Goal: Task Accomplishment & Management: Manage account settings

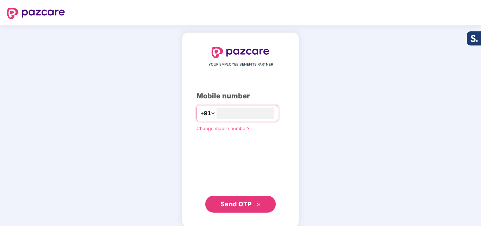
type input "**********"
click at [230, 202] on span "Send OTP" at bounding box center [236, 203] width 31 height 7
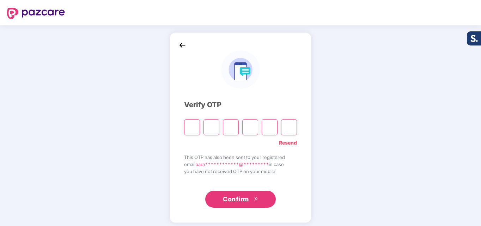
type input "*"
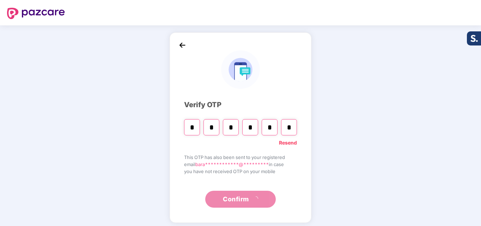
type input "*"
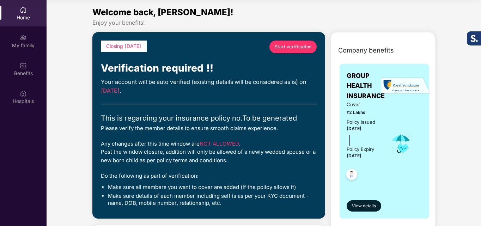
click at [298, 46] on span "Start verification" at bounding box center [293, 46] width 37 height 7
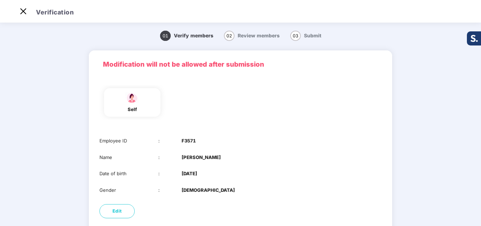
scroll to position [35, 0]
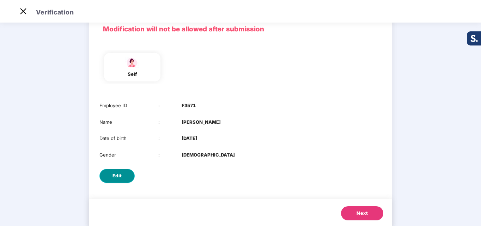
click at [119, 176] on span "Edit" at bounding box center [118, 176] width 10 height 7
select select "******"
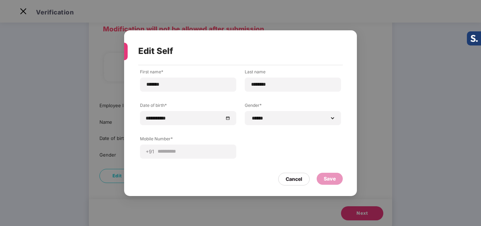
scroll to position [0, 0]
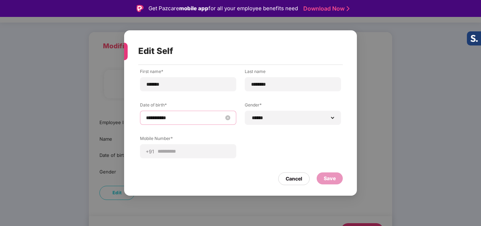
click at [152, 119] on input "**********" at bounding box center [184, 118] width 77 height 8
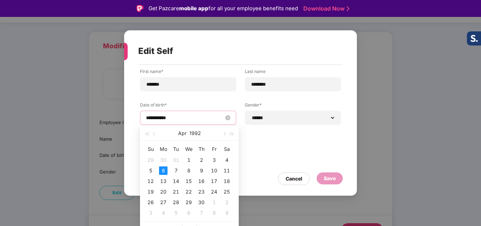
click at [156, 116] on input "**********" at bounding box center [184, 118] width 77 height 8
click at [153, 135] on button "button" at bounding box center [155, 133] width 8 height 14
click at [223, 133] on span "button" at bounding box center [224, 134] width 4 height 4
click at [224, 133] on span "button" at bounding box center [224, 134] width 4 height 4
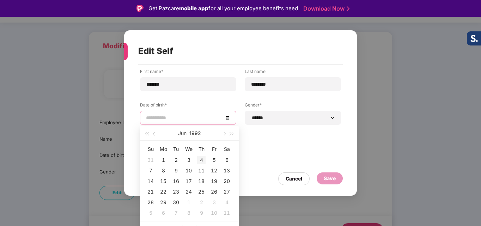
type input "**********"
click at [203, 158] on div "4" at bounding box center [201, 160] width 8 height 8
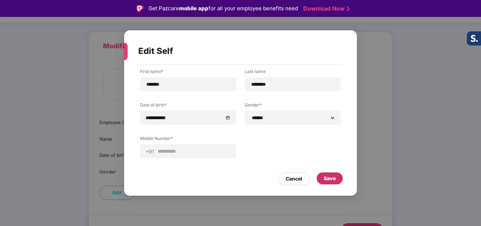
click at [330, 181] on div "Save" at bounding box center [330, 179] width 12 height 8
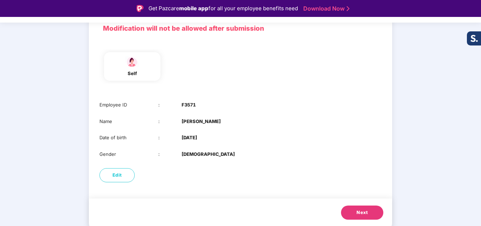
scroll to position [17, 0]
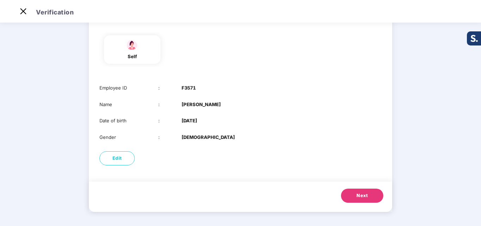
click at [357, 199] on span "Next" at bounding box center [362, 195] width 11 height 7
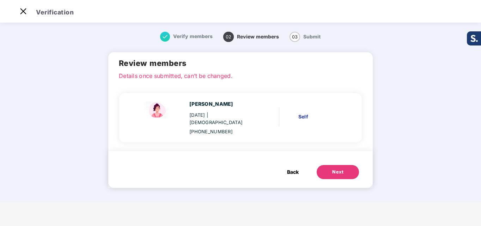
scroll to position [0, 0]
click at [337, 169] on div "Next" at bounding box center [337, 172] width 11 height 7
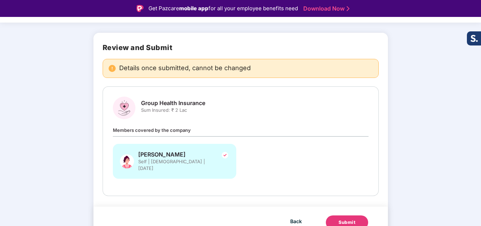
scroll to position [39, 0]
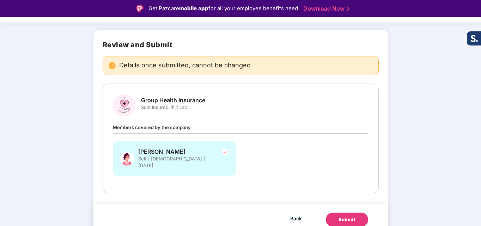
click at [344, 216] on div "Submit" at bounding box center [347, 219] width 17 height 7
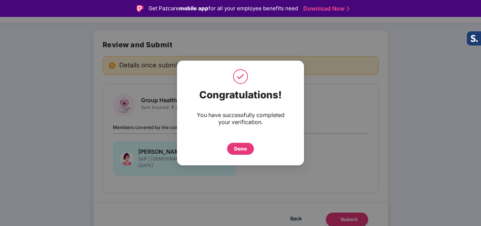
click at [244, 149] on div "Done" at bounding box center [240, 149] width 13 height 8
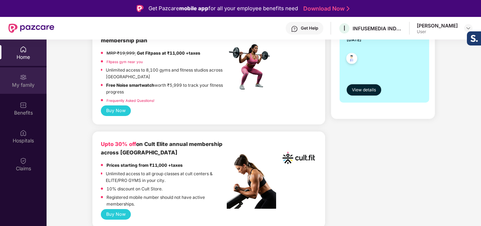
scroll to position [71, 0]
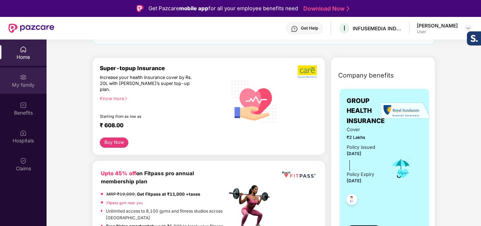
click at [17, 79] on div "My family" at bounding box center [23, 80] width 47 height 26
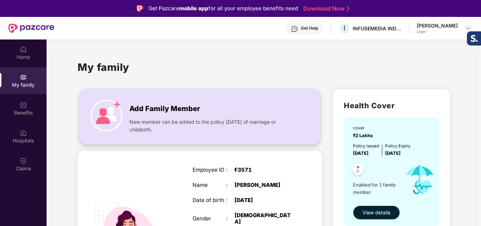
click at [110, 116] on img at bounding box center [107, 116] width 32 height 32
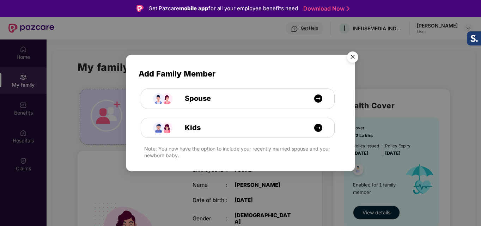
click at [352, 58] on img "Close" at bounding box center [353, 58] width 20 height 20
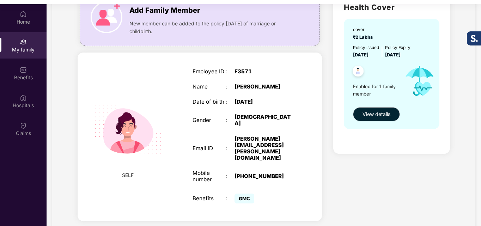
scroll to position [40, 0]
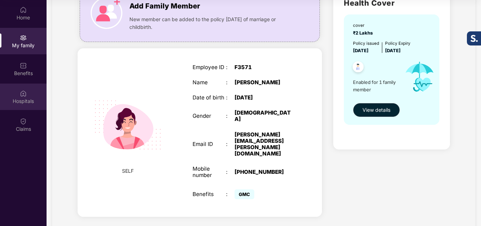
click at [25, 94] on img at bounding box center [23, 93] width 7 height 7
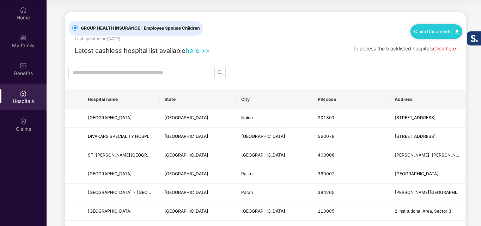
click at [197, 50] on link "here >>" at bounding box center [198, 51] width 24 height 8
click at [179, 72] on input "text" at bounding box center [139, 73] width 132 height 8
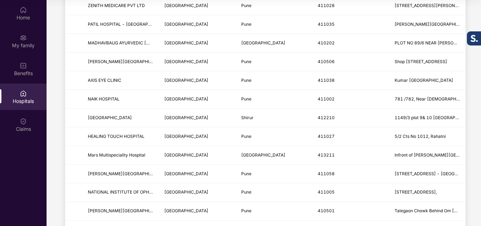
scroll to position [50, 0]
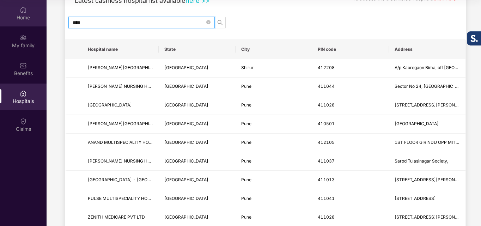
type input "****"
click at [25, 17] on div "Home" at bounding box center [23, 17] width 47 height 7
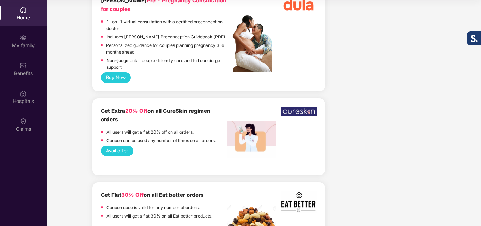
scroll to position [1835, 0]
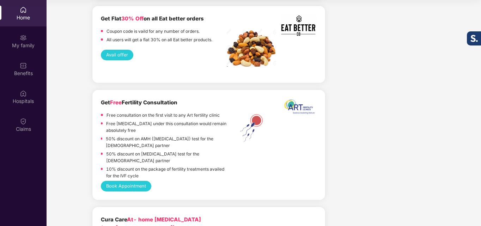
click at [20, 13] on img at bounding box center [23, 9] width 7 height 7
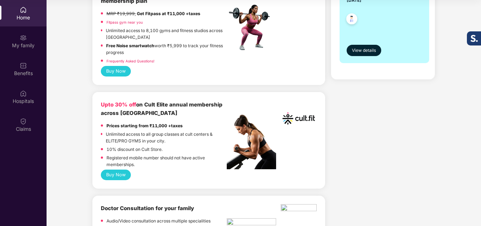
scroll to position [0, 0]
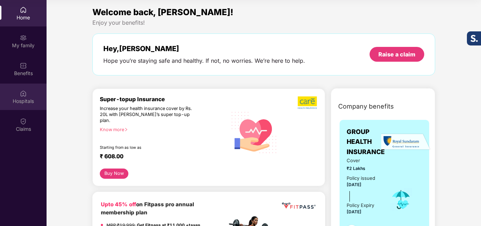
click at [26, 101] on div "Hospitals" at bounding box center [23, 101] width 47 height 7
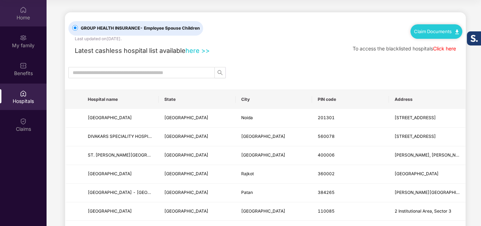
click at [21, 8] on img at bounding box center [23, 9] width 7 height 7
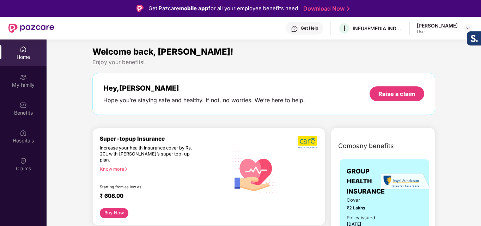
click at [448, 36] on div "Get Help I INFUSEMEDIA INDIA PRIVATE LIMITED Shivani Baranwal User" at bounding box center [263, 28] width 418 height 23
click at [447, 26] on div "[PERSON_NAME]" at bounding box center [437, 25] width 41 height 7
click at [471, 26] on img at bounding box center [469, 28] width 6 height 6
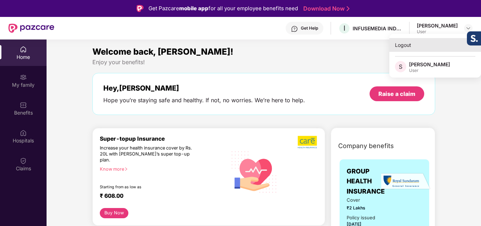
click at [410, 45] on div "Logout" at bounding box center [436, 45] width 92 height 14
